Goal: Information Seeking & Learning: Learn about a topic

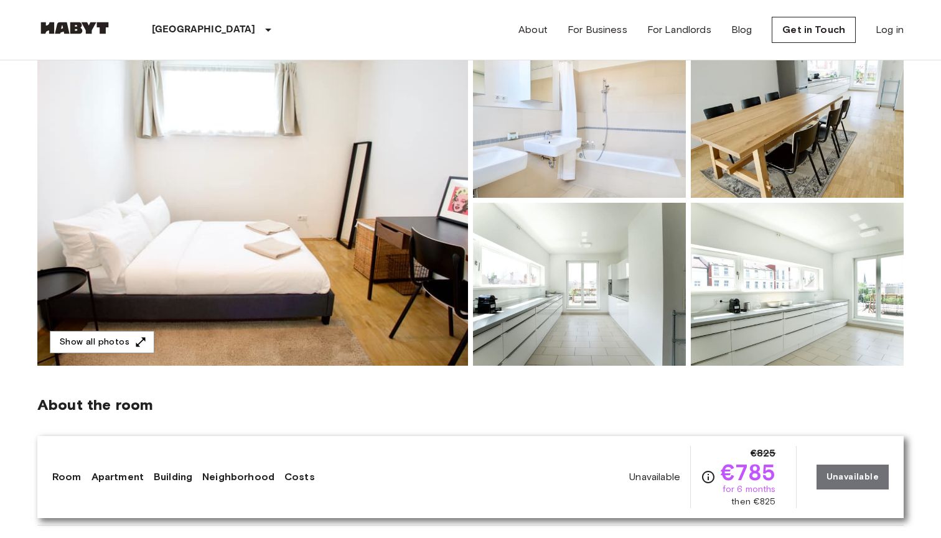
click at [294, 243] on img at bounding box center [252, 200] width 431 height 331
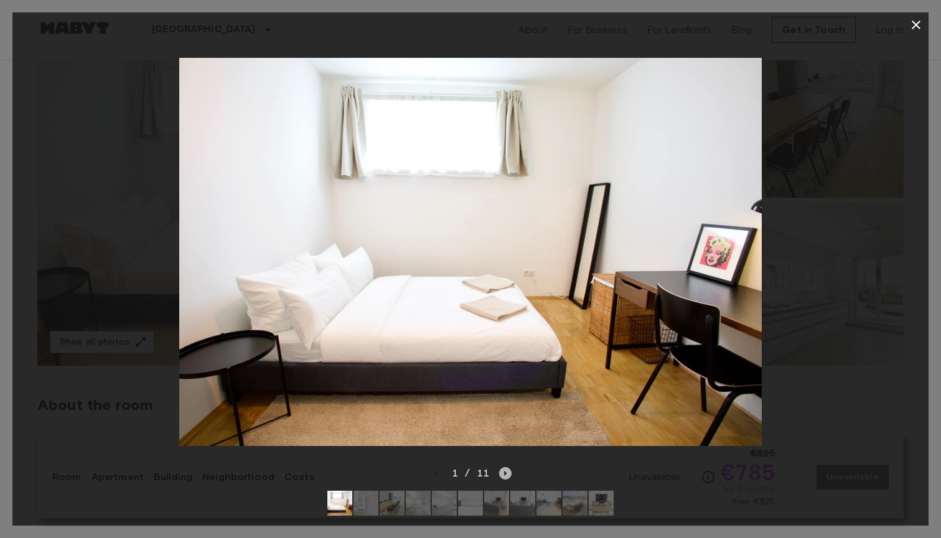
click at [507, 476] on icon "Next image" at bounding box center [505, 474] width 12 height 12
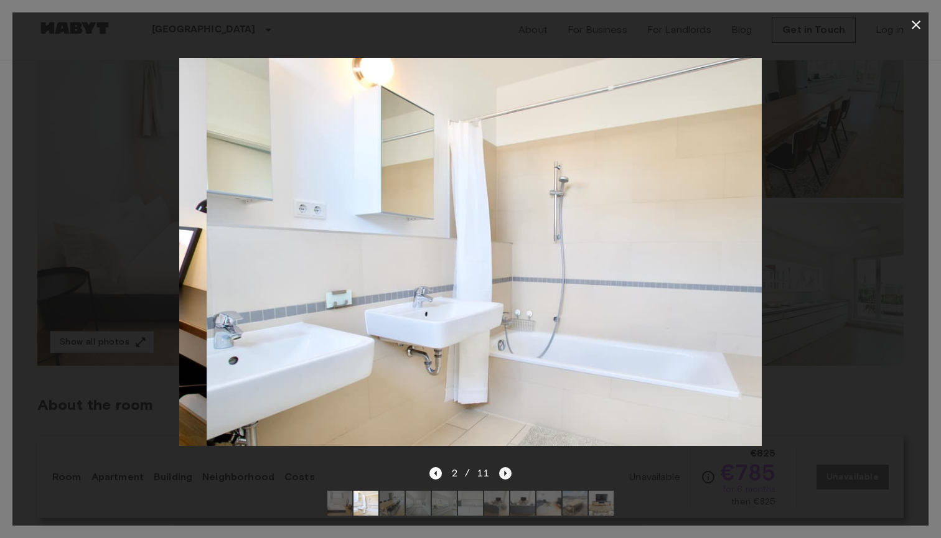
click at [507, 476] on icon "Next image" at bounding box center [505, 474] width 12 height 12
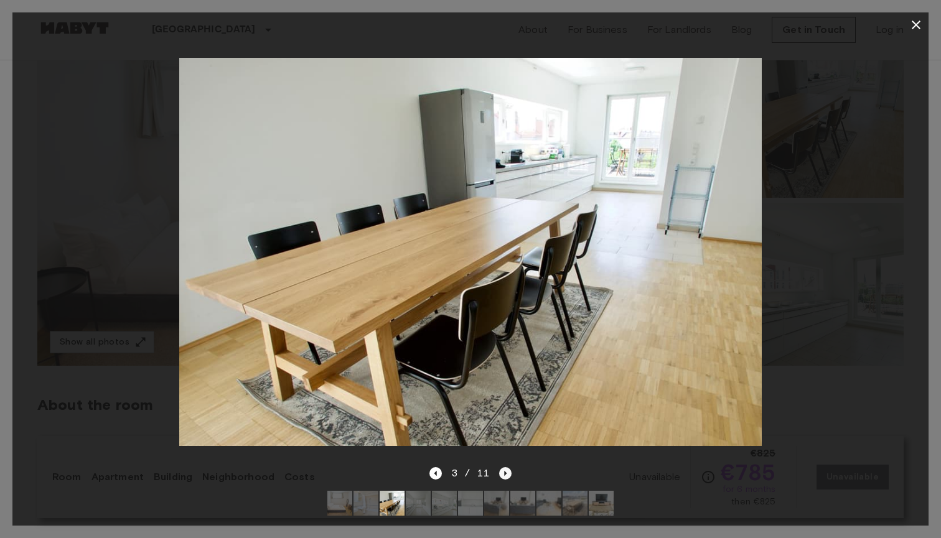
click at [507, 476] on icon "Next image" at bounding box center [505, 474] width 12 height 12
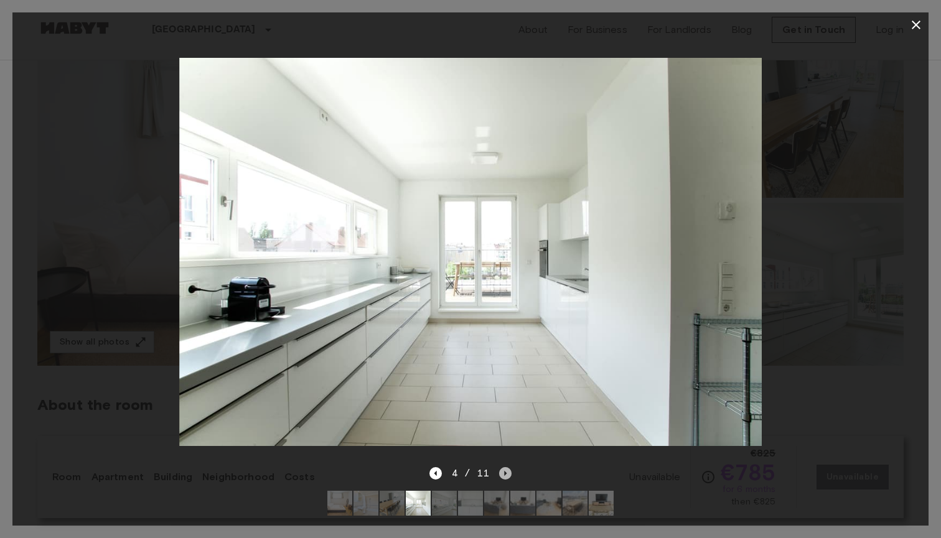
click at [507, 476] on icon "Next image" at bounding box center [505, 474] width 12 height 12
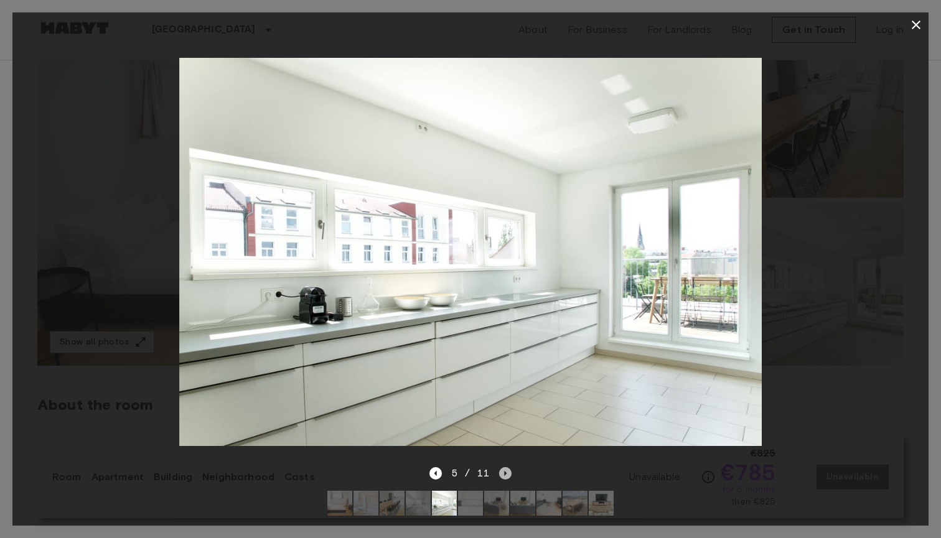
click at [507, 476] on icon "Next image" at bounding box center [505, 474] width 12 height 12
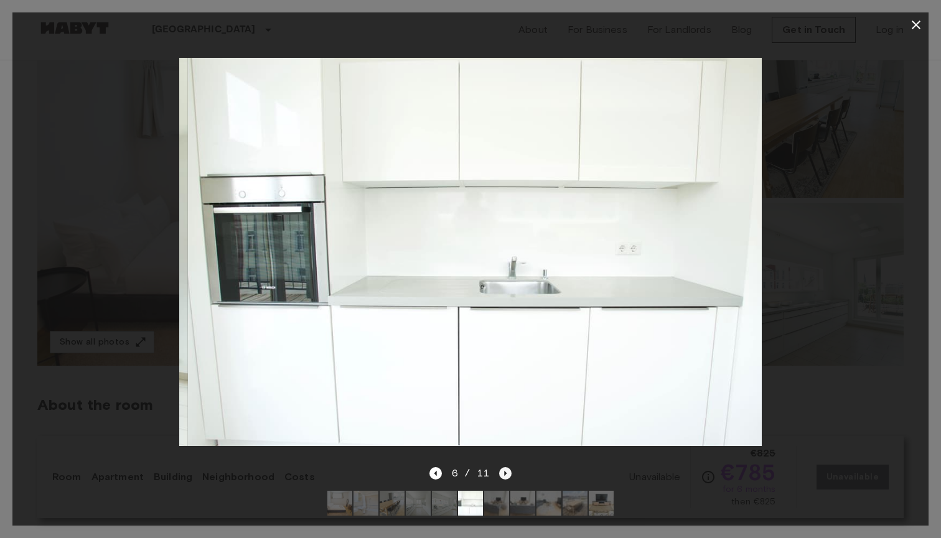
click at [507, 476] on icon "Next image" at bounding box center [505, 474] width 12 height 12
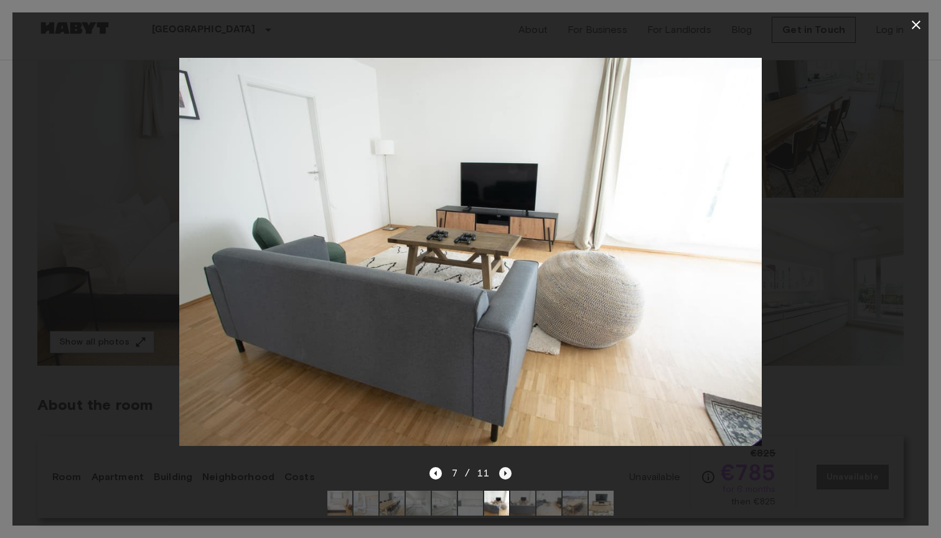
click at [507, 476] on icon "Next image" at bounding box center [505, 474] width 12 height 12
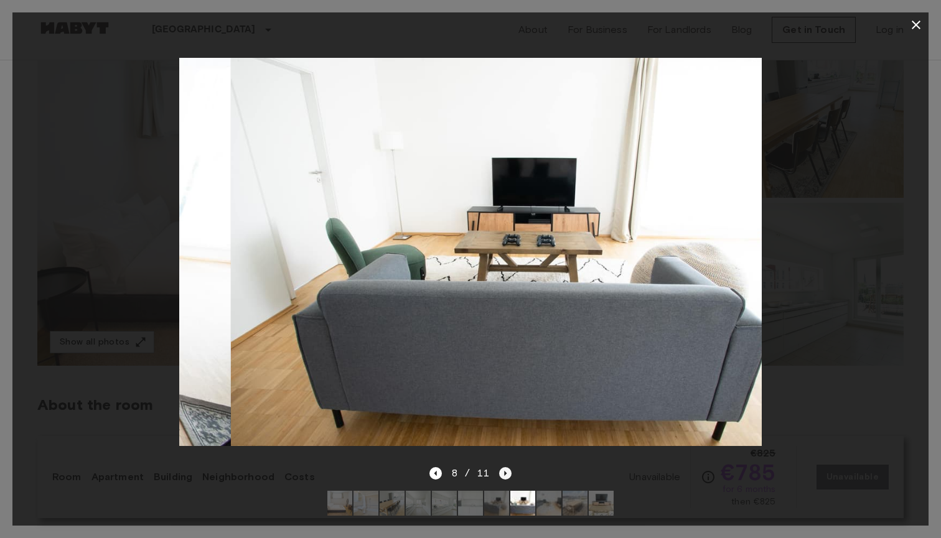
click at [507, 476] on icon "Next image" at bounding box center [505, 474] width 12 height 12
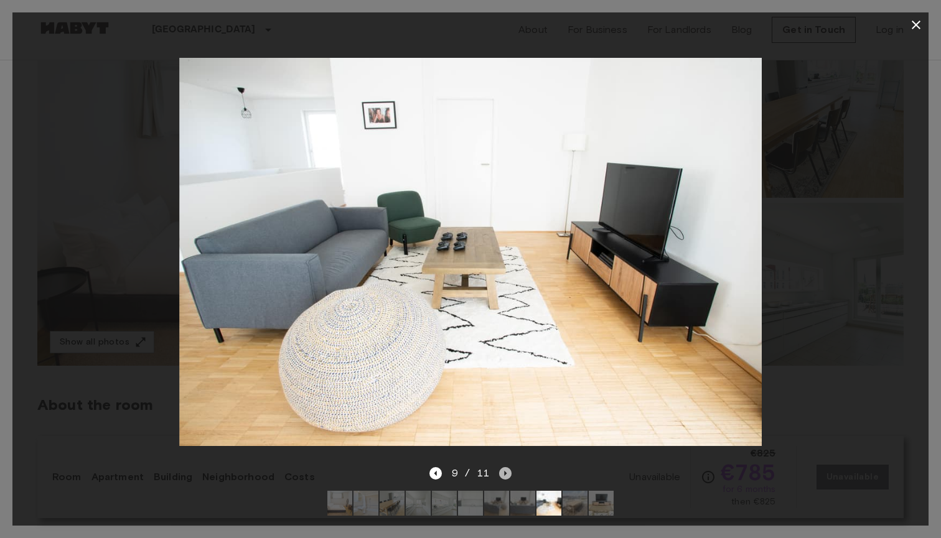
click at [507, 476] on icon "Next image" at bounding box center [505, 474] width 12 height 12
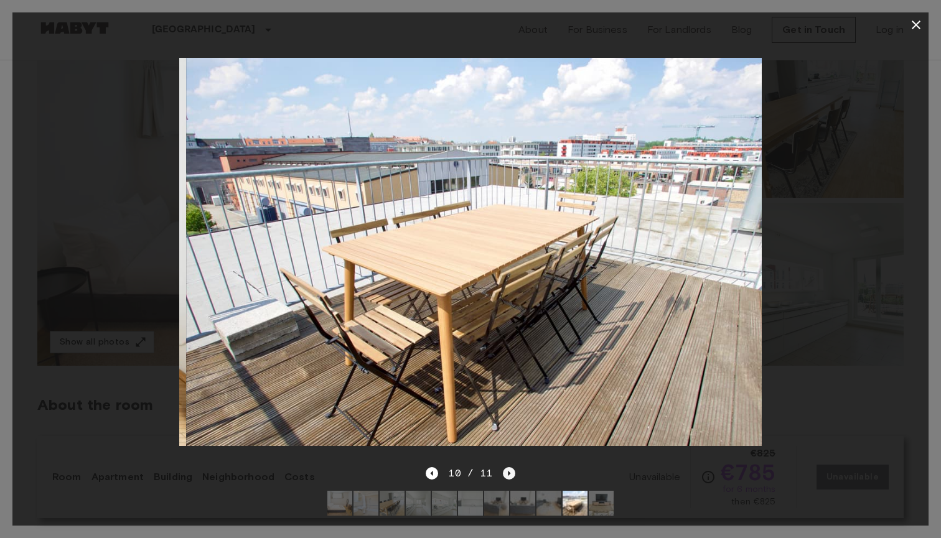
click at [509, 476] on icon "Next image" at bounding box center [509, 474] width 12 height 12
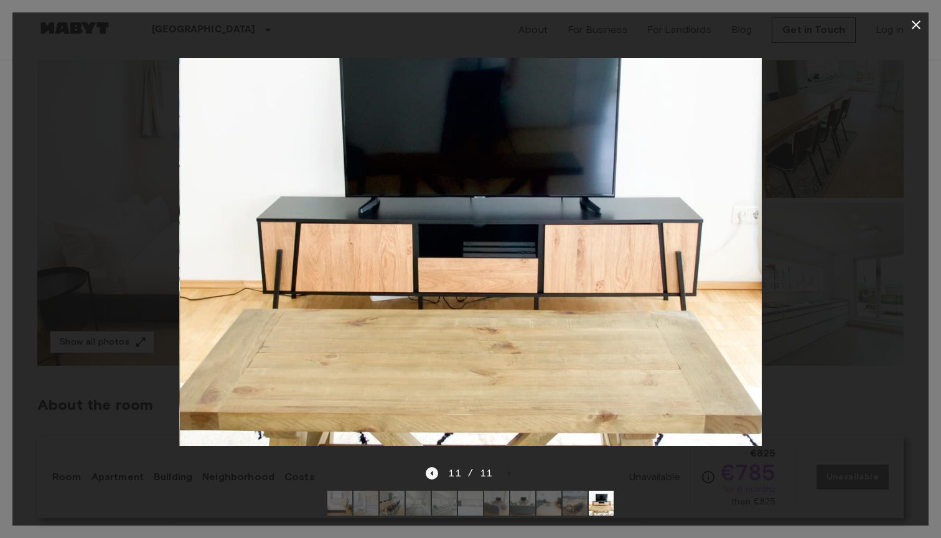
click at [436, 468] on icon "Previous image" at bounding box center [432, 474] width 12 height 12
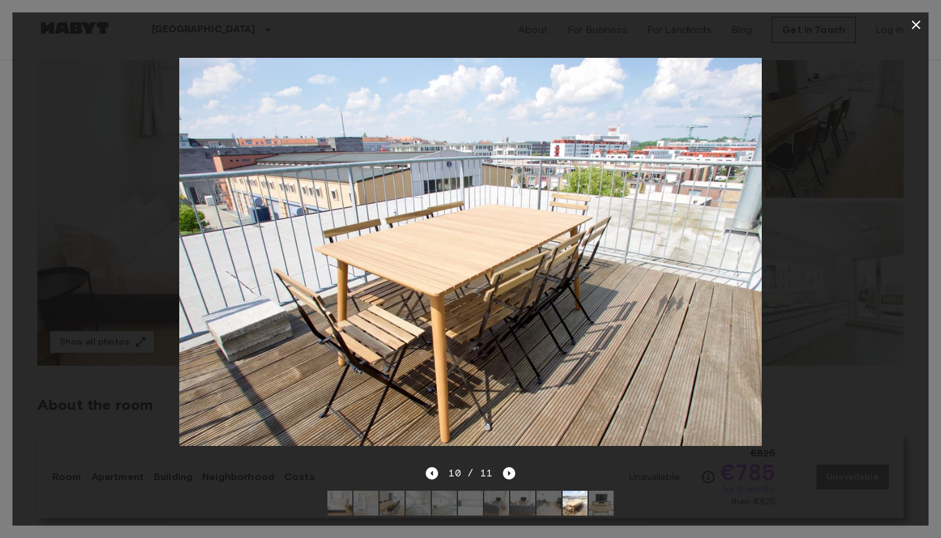
click at [516, 474] on div "10 / 11" at bounding box center [470, 496] width 916 height 60
click at [509, 473] on icon "Next image" at bounding box center [509, 473] width 2 height 5
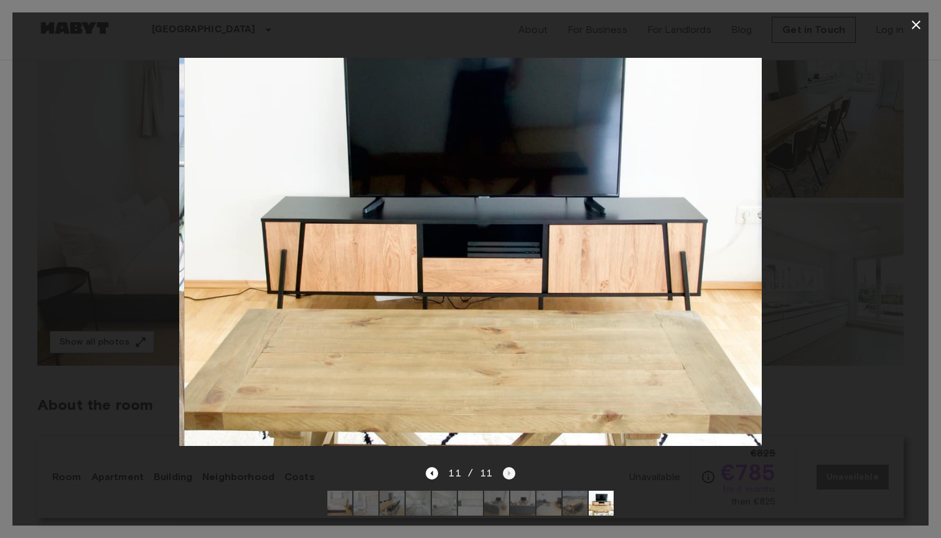
click at [509, 473] on div "11 / 11" at bounding box center [470, 473] width 89 height 15
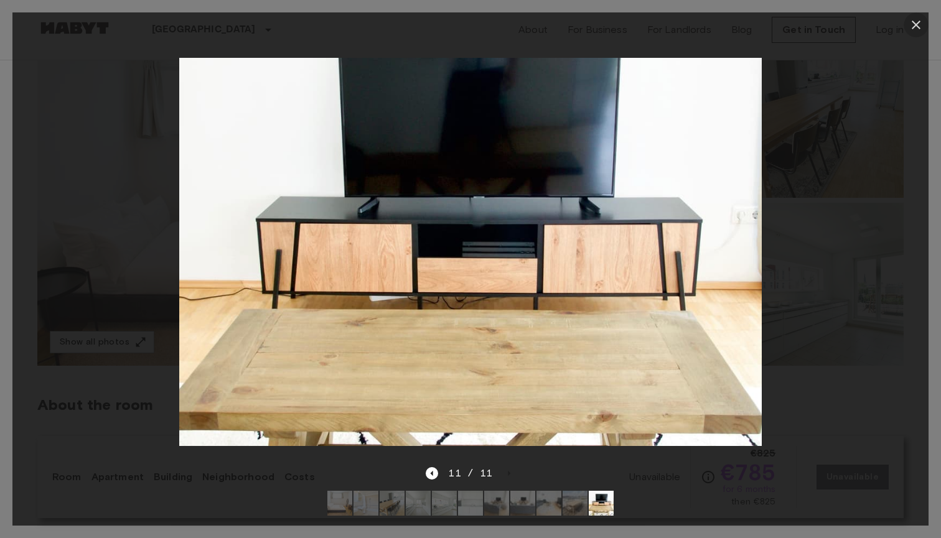
click at [912, 22] on icon "button" at bounding box center [916, 24] width 15 height 15
